Goal: Task Accomplishment & Management: Use online tool/utility

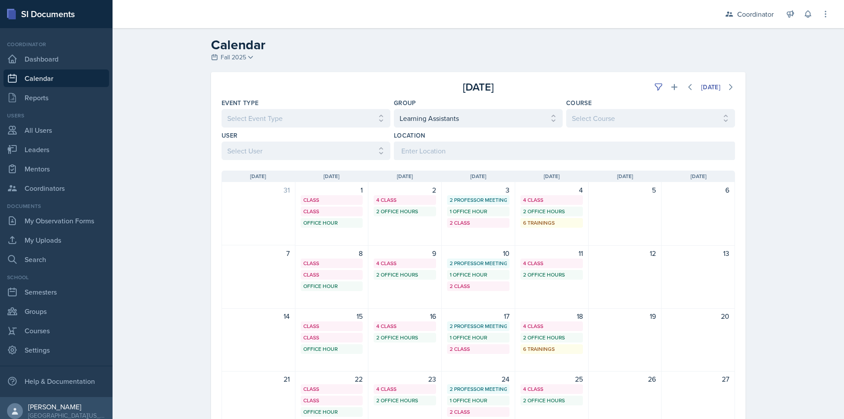
select select "19480abb-f0f7-4b68-be51-76a08af57529"
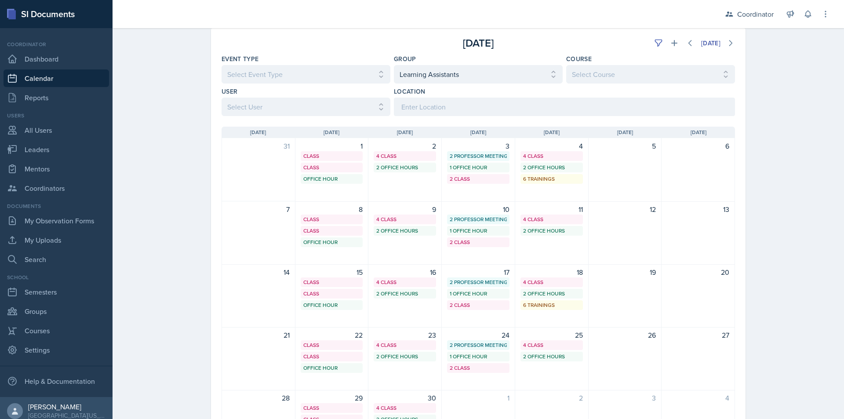
click at [27, 80] on link "Calendar" at bounding box center [57, 78] width 106 height 18
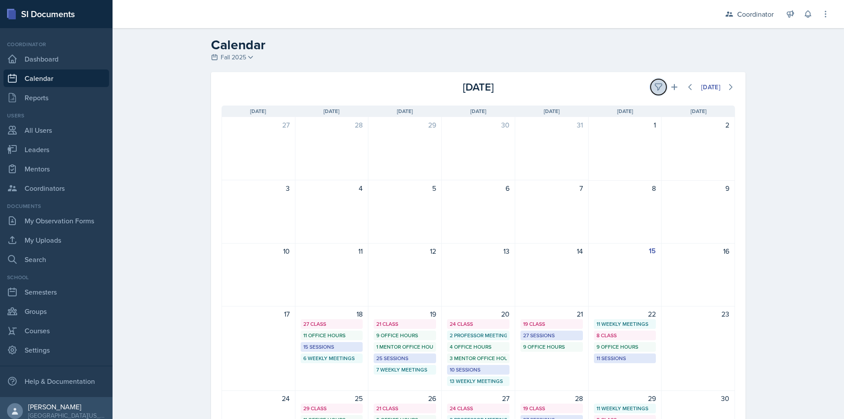
click at [654, 89] on icon at bounding box center [658, 87] width 9 height 9
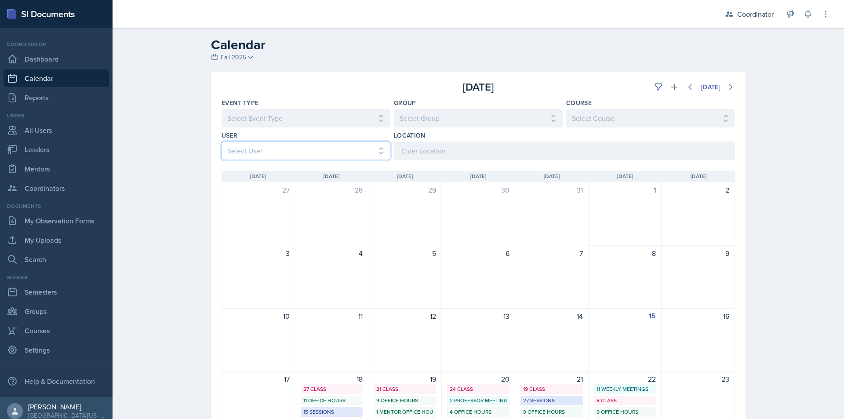
click at [270, 150] on select "Select User All Adam McDougal Aley Perez Anna McGill Bella Clifton Bram O'Neil …" at bounding box center [306, 151] width 169 height 18
select select "9beb24ba-f954-4a6c-a38e-92a4ff8afed4"
click at [222, 142] on select "Select User All Adam McDougal Aley Perez Anna McGill Bella Clifton Bram O'Neil …" at bounding box center [306, 151] width 169 height 18
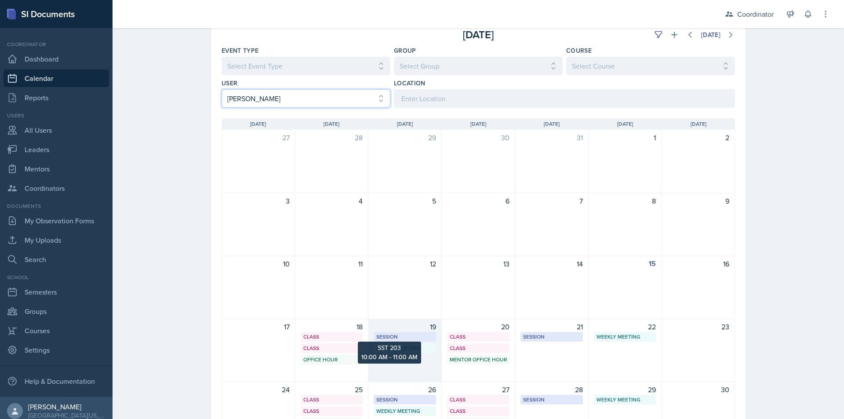
scroll to position [132, 0]
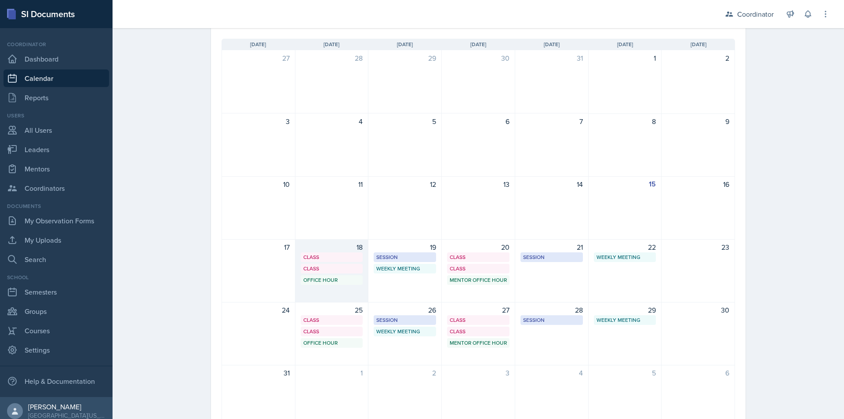
click at [328, 289] on div "18 Class SST 050 9:40 AM - 10:35 AM Class SST 105 1:00 PM - 2:20 PM Office Hour…" at bounding box center [331, 270] width 73 height 63
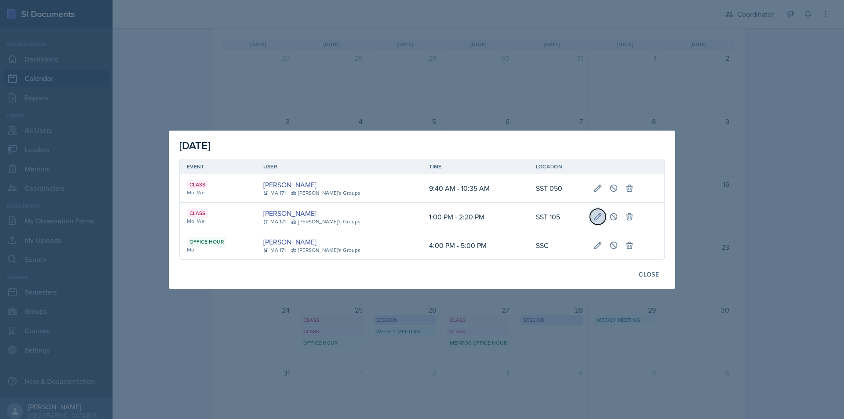
click at [594, 218] on icon at bounding box center [598, 216] width 9 height 9
select select "1"
select select "0"
select select "PM"
select select "2"
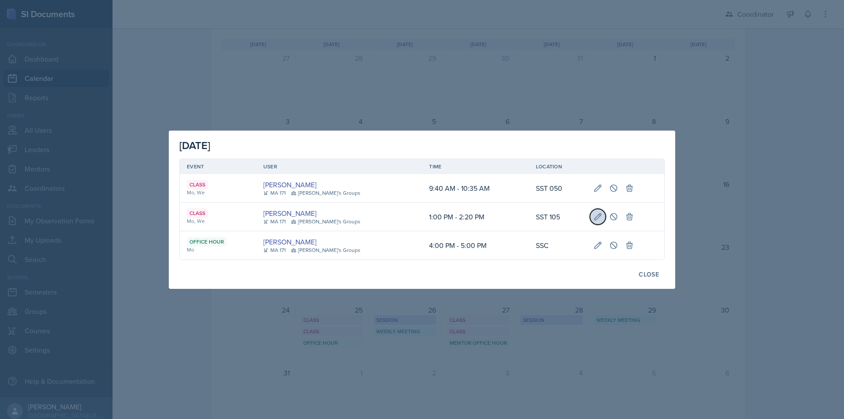
select select "20"
select select "PM"
type input "SST 105"
select select "bd4f27e7-d6ed-4573-9455-47908d0b622f"
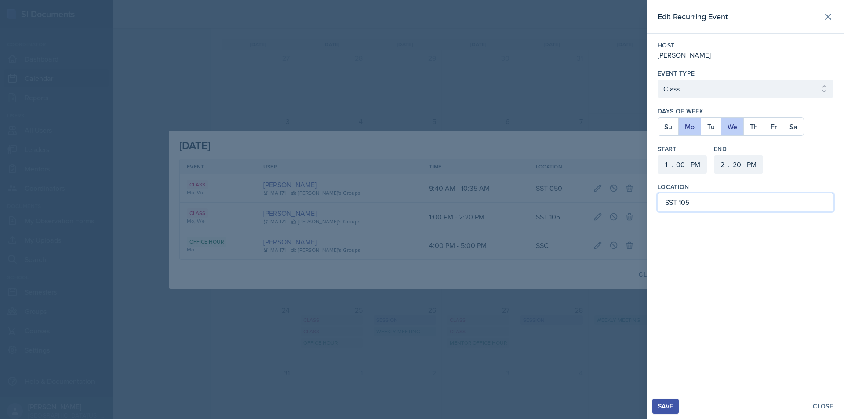
click at [689, 199] on input "SST 105" at bounding box center [746, 202] width 176 height 18
click at [686, 204] on input "SST 105" at bounding box center [746, 202] width 176 height 18
type input "SST 050"
click at [671, 406] on div "Save" at bounding box center [665, 406] width 15 height 7
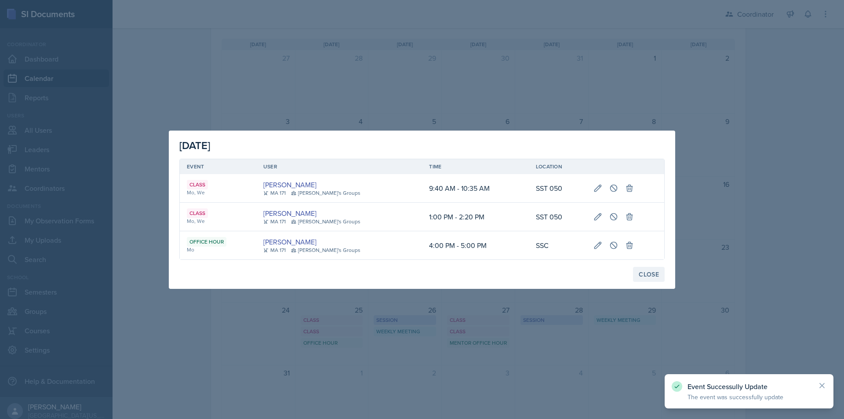
click at [652, 272] on div "Close" at bounding box center [649, 274] width 20 height 7
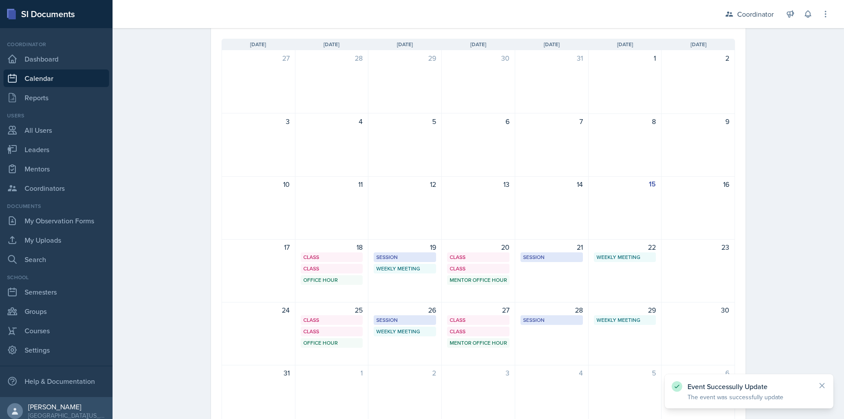
click at [187, 227] on div "Calendar Fall 2025 Fall 2025 Spring 2025 Fall 2024 Spring 2024 Fall 2023 Spring…" at bounding box center [479, 178] width 732 height 564
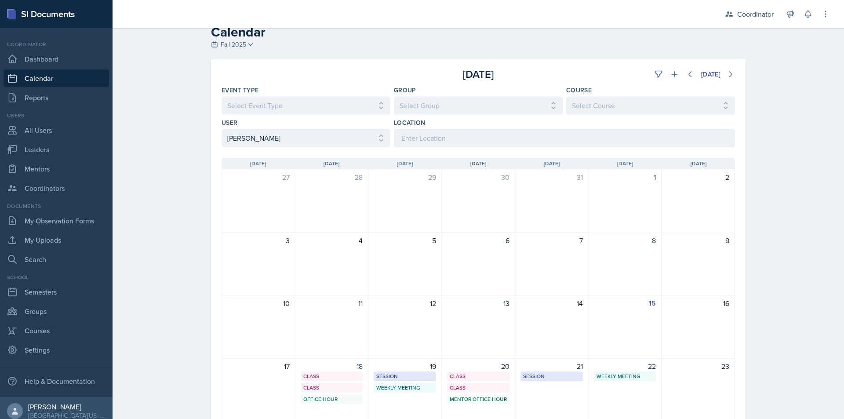
scroll to position [0, 0]
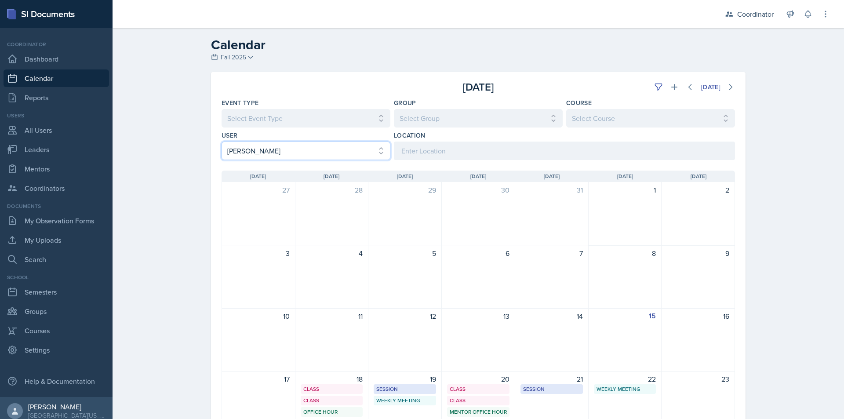
click at [300, 148] on select "Select User All Adam McDougal Aley Perez Anna McGill Bella Clifton Bram O'Neil …" at bounding box center [306, 151] width 169 height 18
select select "03bfe161-76dd-4ec1-9fc4-2201a0c67b34"
click at [222, 142] on select "Select User All Adam McDougal Aley Perez Anna McGill Bella Clifton Bram O'Neil …" at bounding box center [306, 151] width 169 height 18
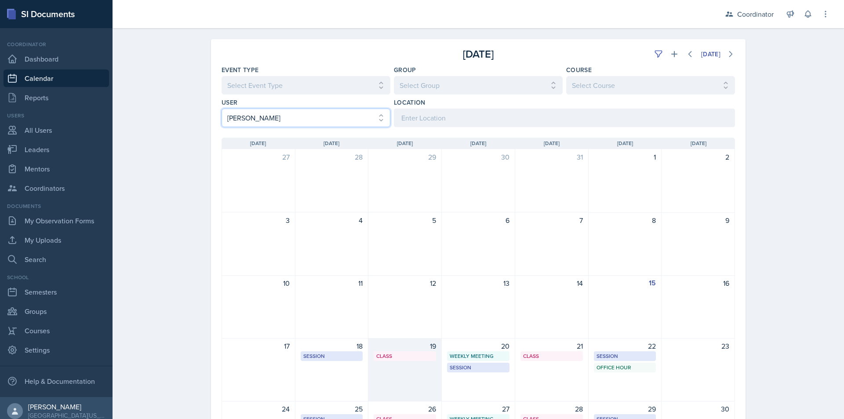
scroll to position [88, 0]
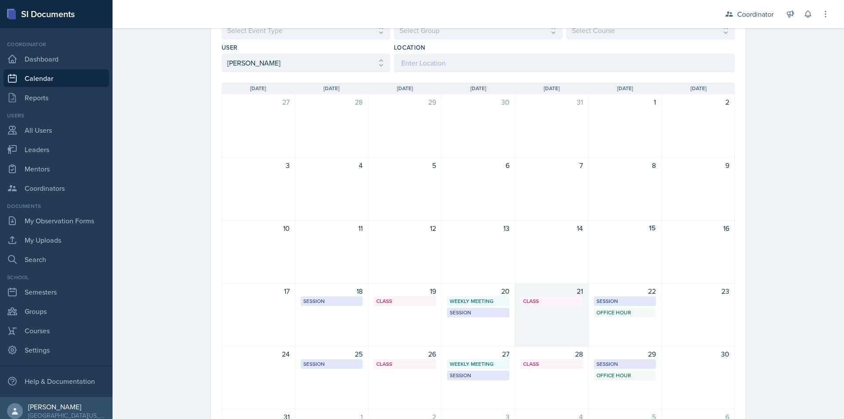
click at [534, 308] on div "21 Class MOR 106 1:00 PM - 2:20 PM" at bounding box center [551, 314] width 73 height 63
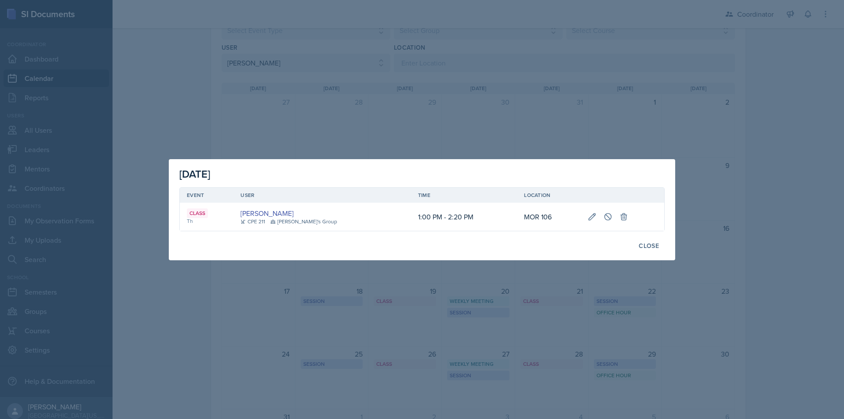
click at [357, 310] on div at bounding box center [422, 209] width 844 height 419
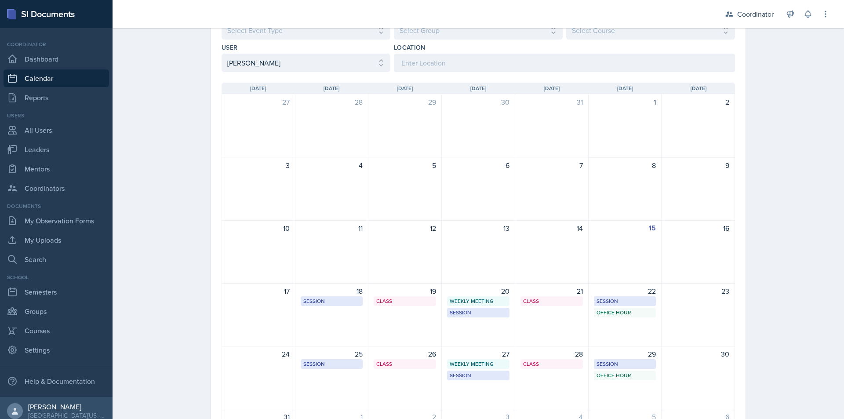
click at [386, 305] on div "Class TBA 11:20 AM - 12:40 PM" at bounding box center [405, 301] width 62 height 10
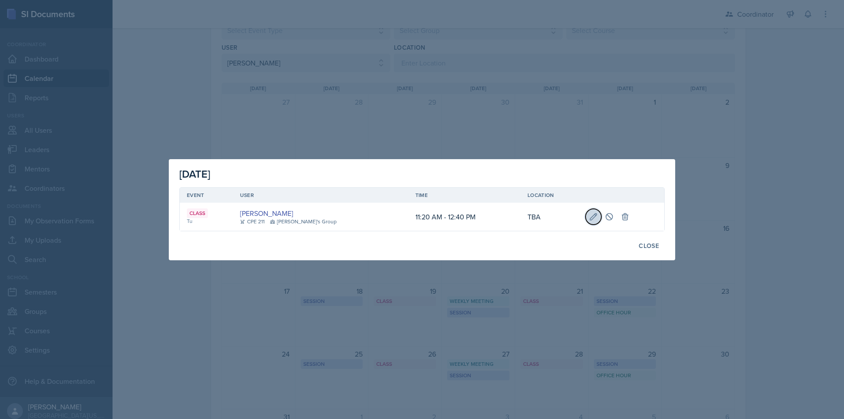
click at [589, 216] on icon at bounding box center [593, 216] width 9 height 9
select select "11"
select select "20"
select select "AM"
select select "12"
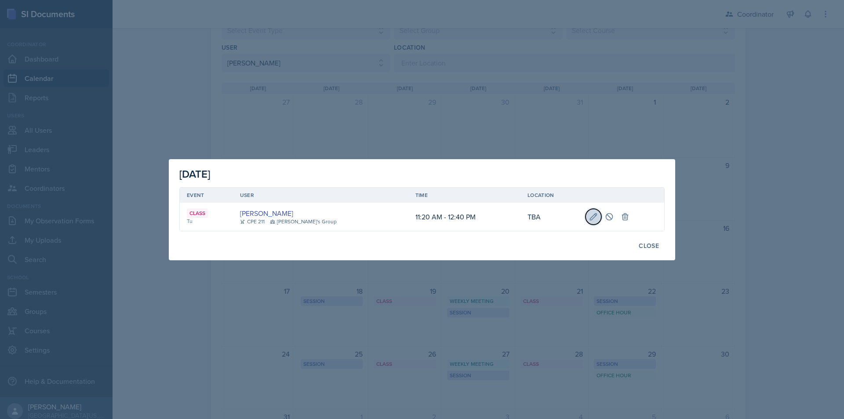
select select "40"
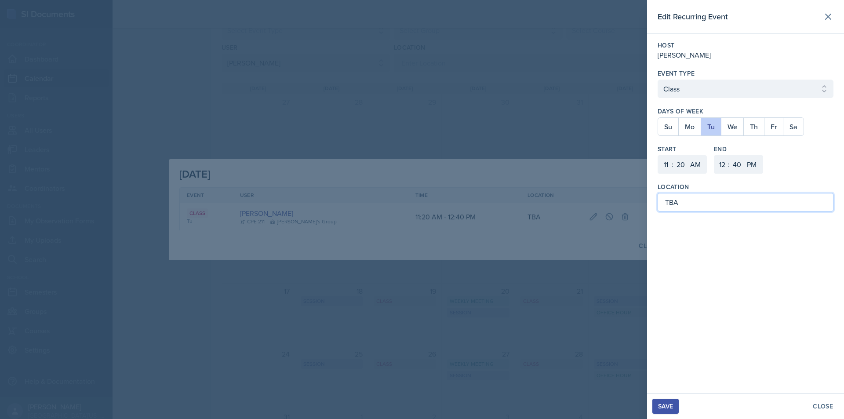
click at [697, 202] on input "TBA" at bounding box center [746, 202] width 176 height 18
type input "OPB 234"
click at [659, 407] on div "Save" at bounding box center [665, 406] width 15 height 7
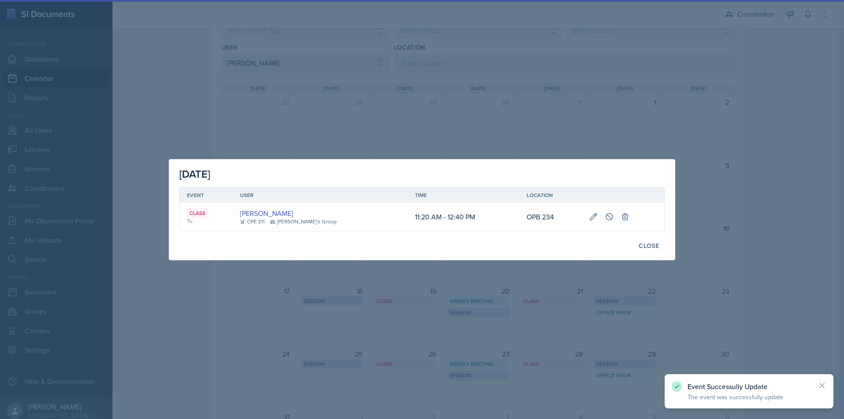
click at [516, 324] on div at bounding box center [422, 209] width 844 height 419
